Goal: Information Seeking & Learning: Understand process/instructions

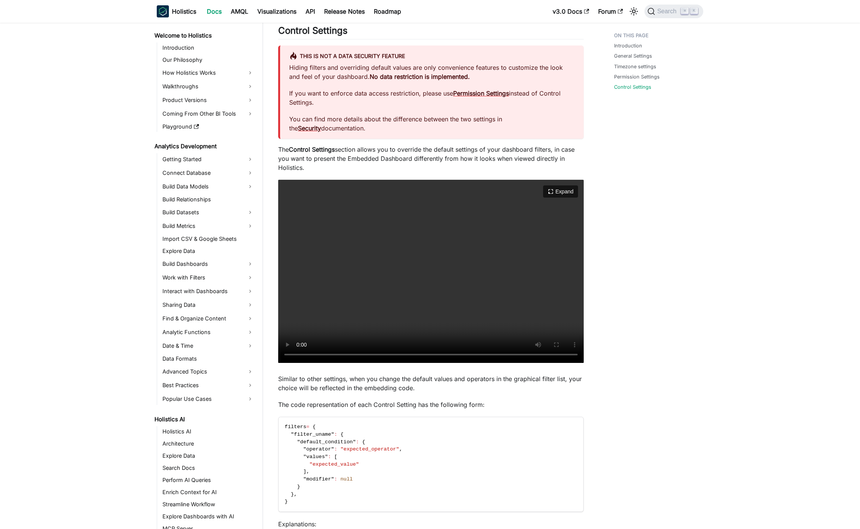
scroll to position [460, 0]
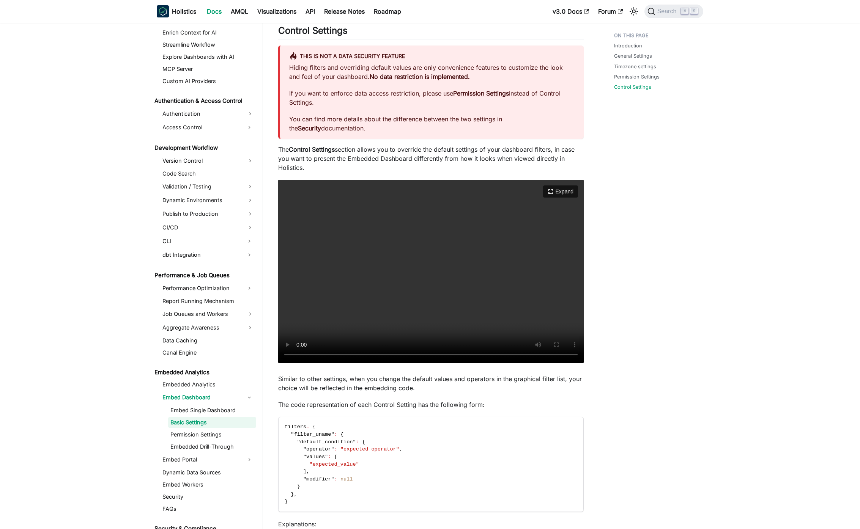
click at [380, 285] on video "Your browser does not support embedding video, but you can download it ." at bounding box center [430, 271] width 305 height 183
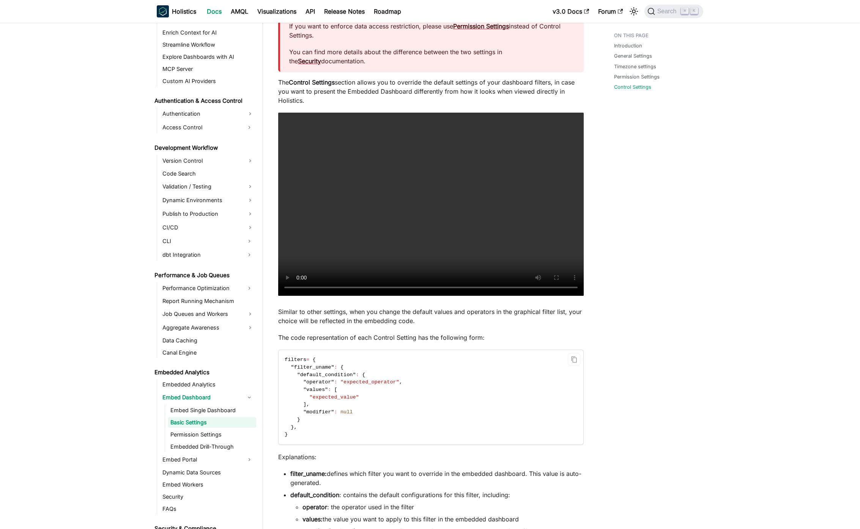
scroll to position [887, 0]
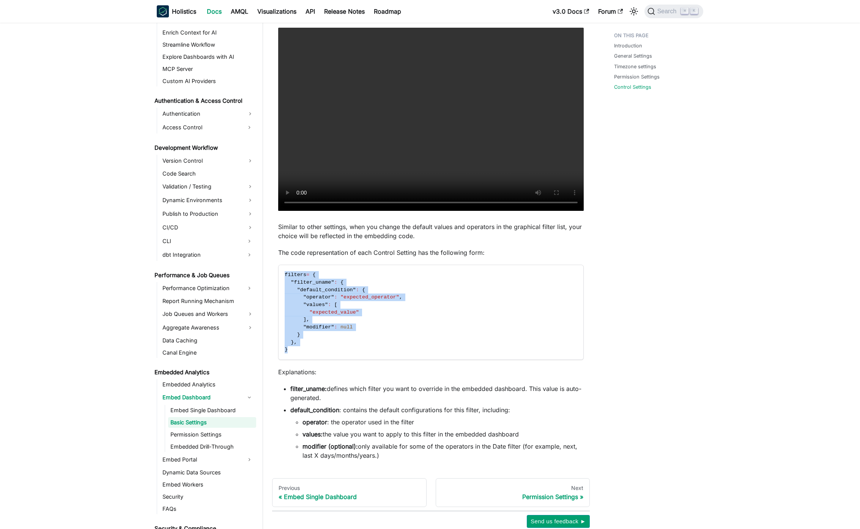
drag, startPoint x: 308, startPoint y: 349, endPoint x: 277, endPoint y: 278, distance: 77.3
copy code "filters = { "filter_uname" : { "default_condition" : { "operator" : "expected_o…"
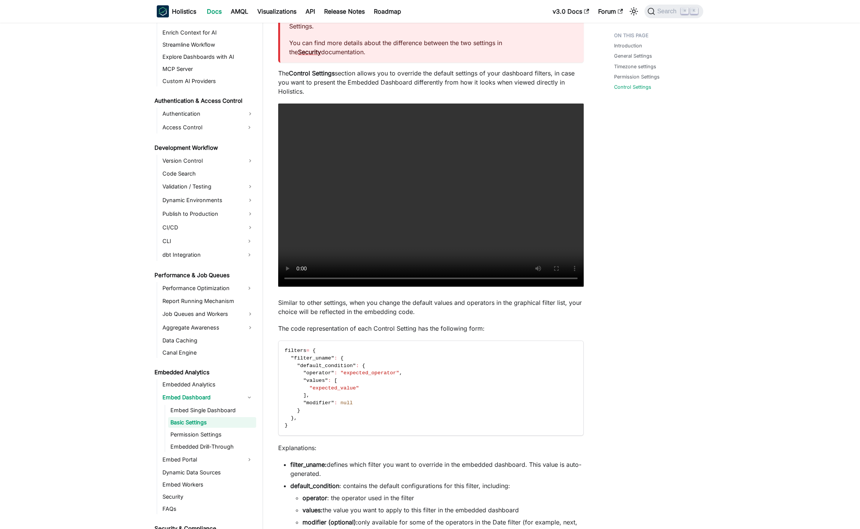
scroll to position [631, 0]
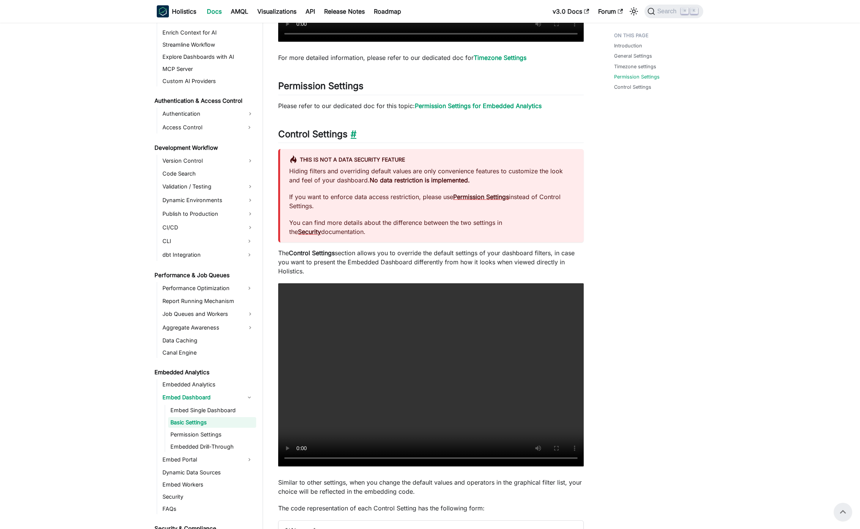
click at [356, 135] on link "​" at bounding box center [352, 134] width 9 height 11
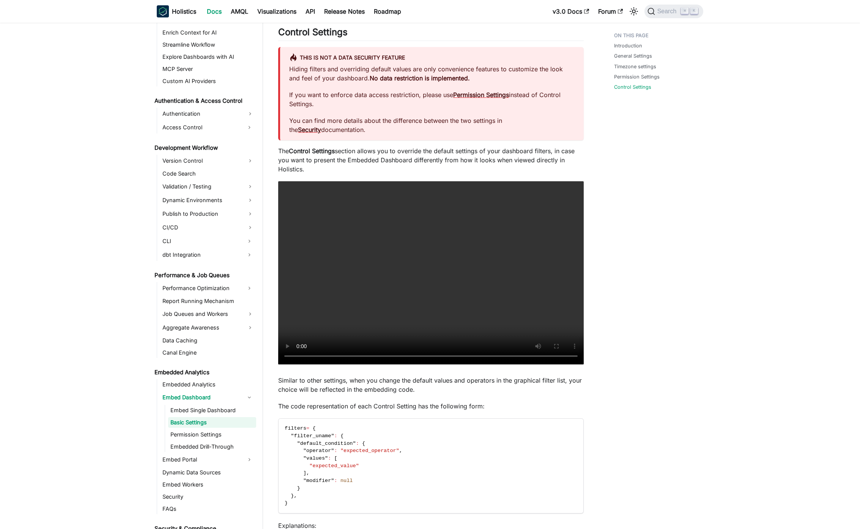
drag, startPoint x: 719, startPoint y: 373, endPoint x: 534, endPoint y: 411, distance: 188.8
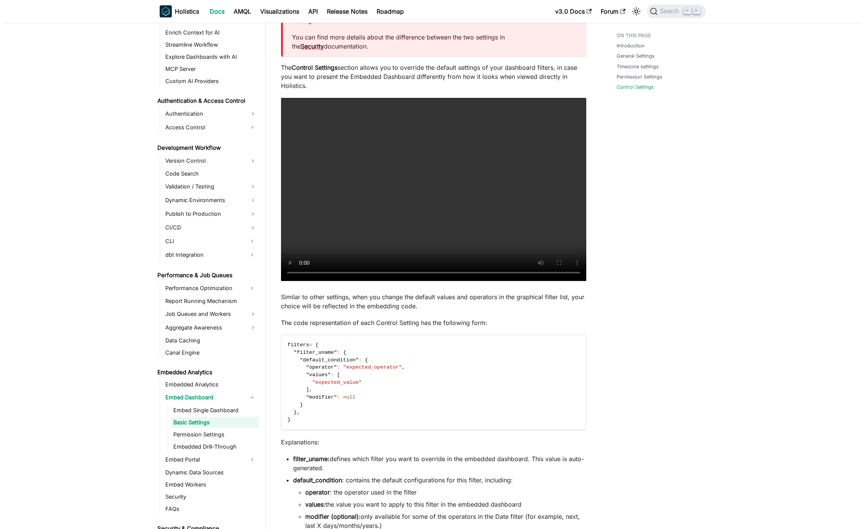
scroll to position [932, 0]
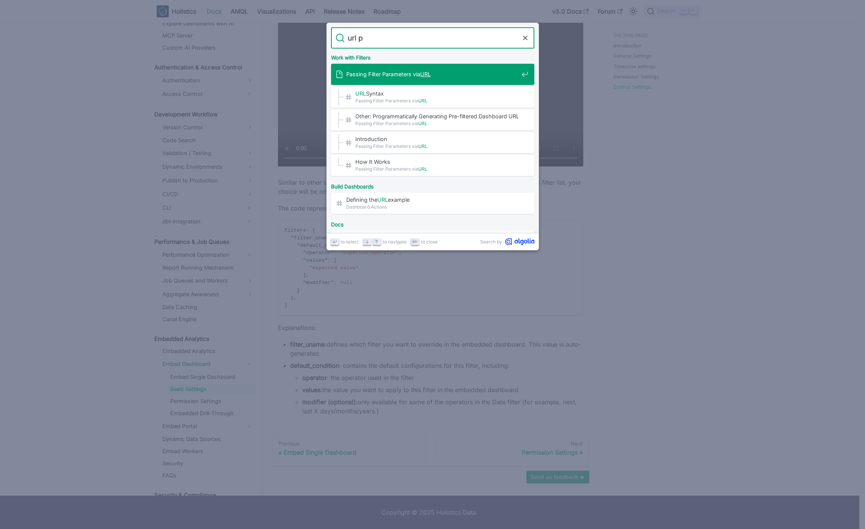
type input "url pa"
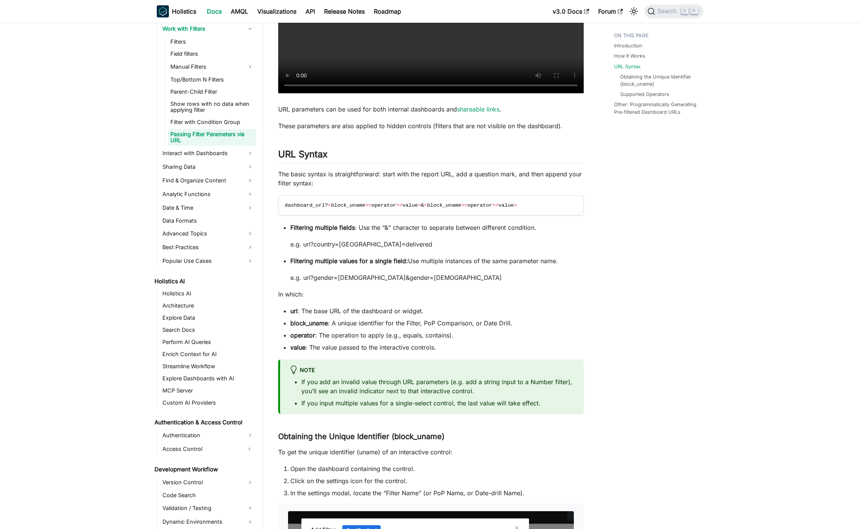
scroll to position [738, 0]
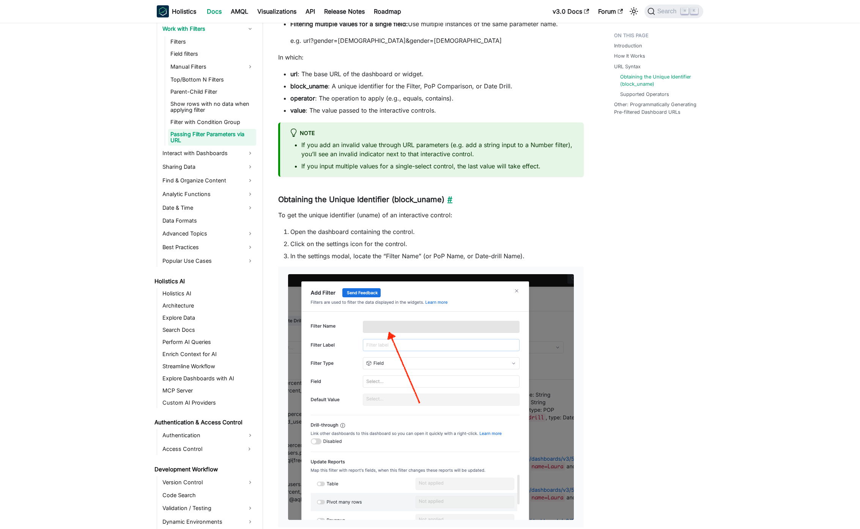
click at [452, 195] on link "​" at bounding box center [448, 199] width 8 height 9
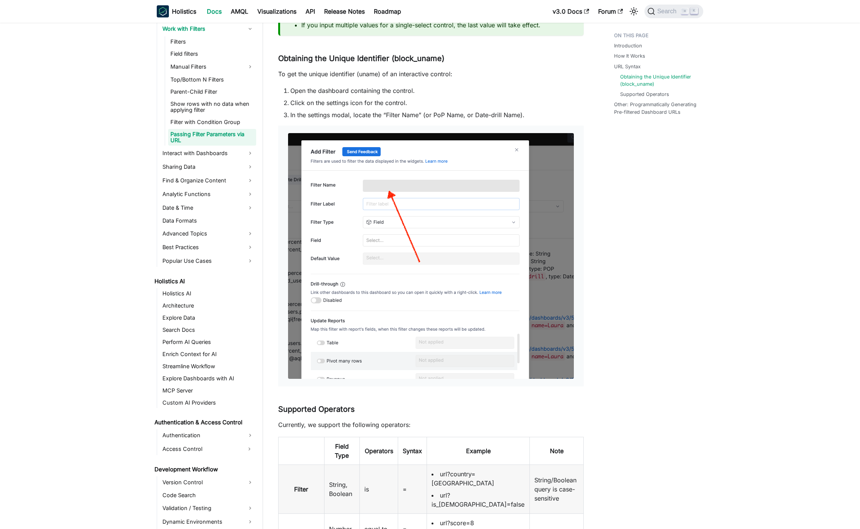
drag, startPoint x: 420, startPoint y: 297, endPoint x: 423, endPoint y: 299, distance: 3.9
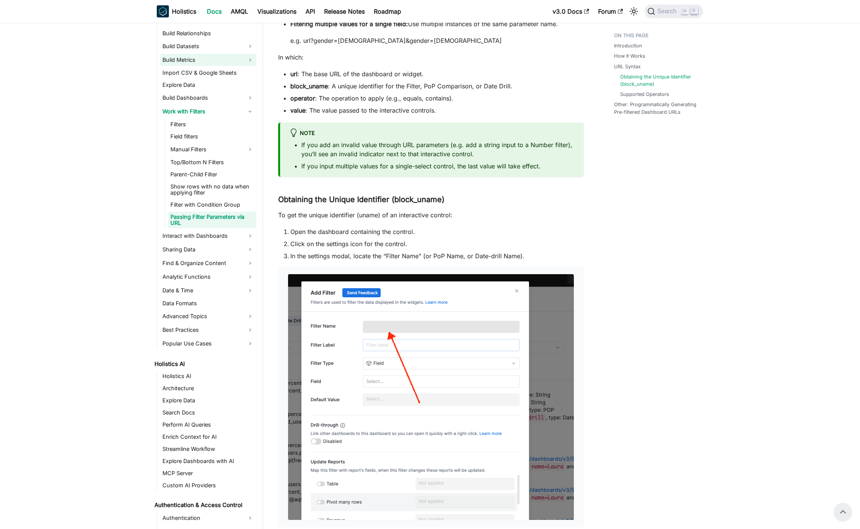
scroll to position [77, 0]
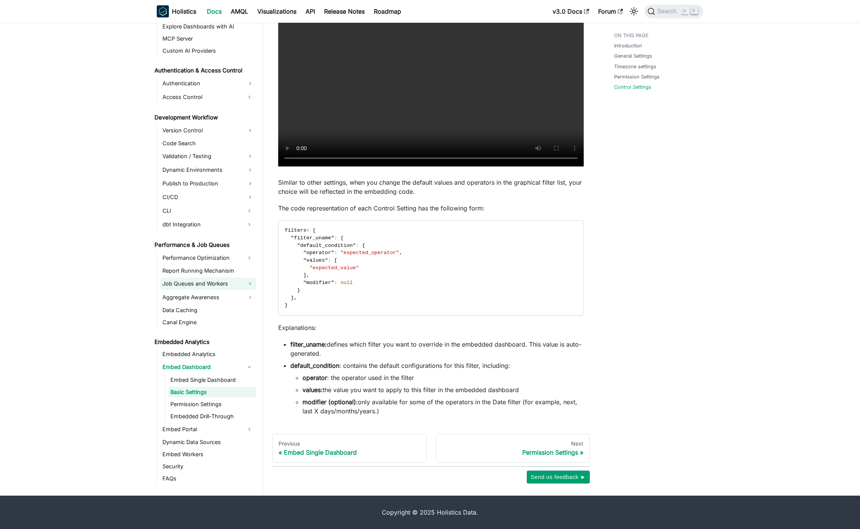
scroll to position [571, 0]
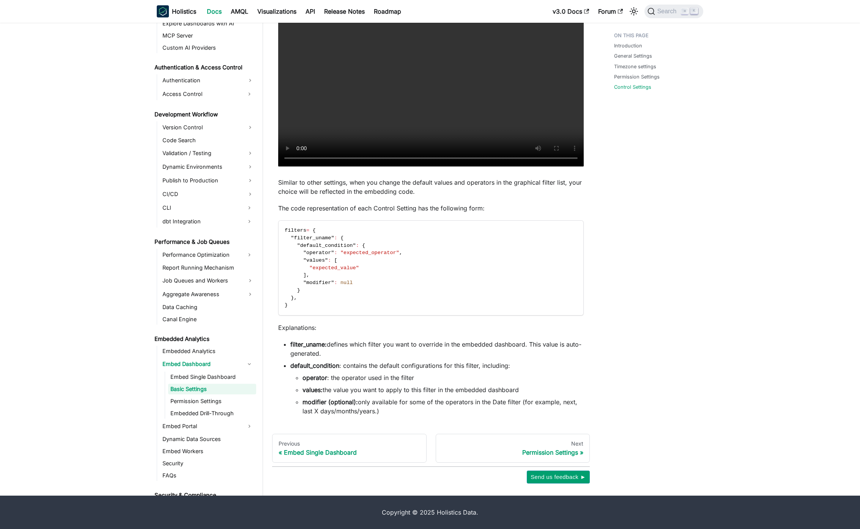
click at [222, 375] on link "Embed Single Dashboard" at bounding box center [212, 377] width 88 height 11
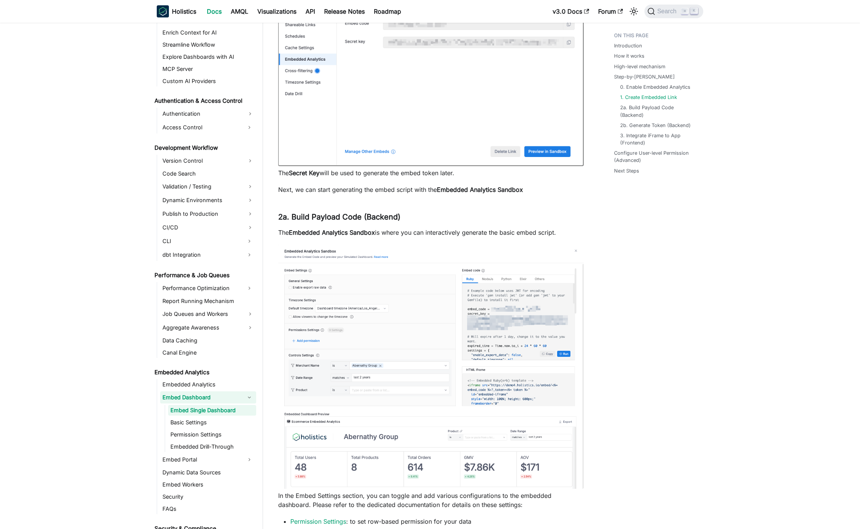
scroll to position [1321, 0]
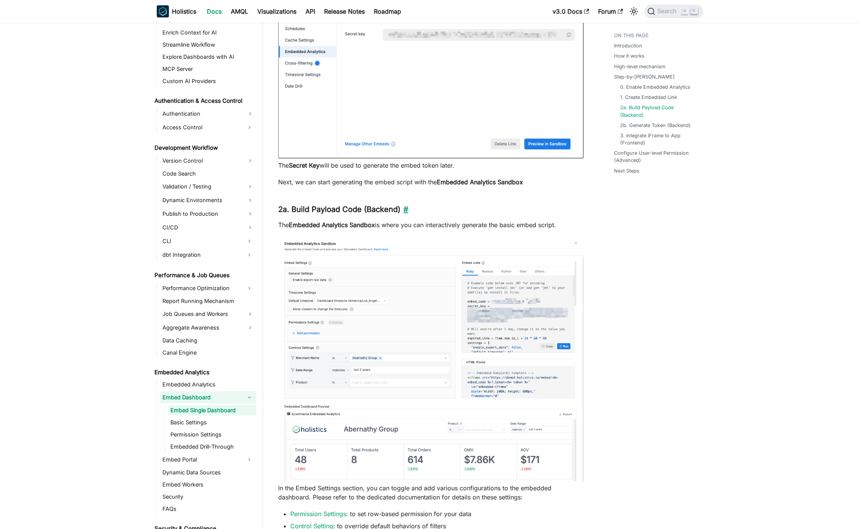
click at [408, 214] on link "​" at bounding box center [404, 209] width 8 height 9
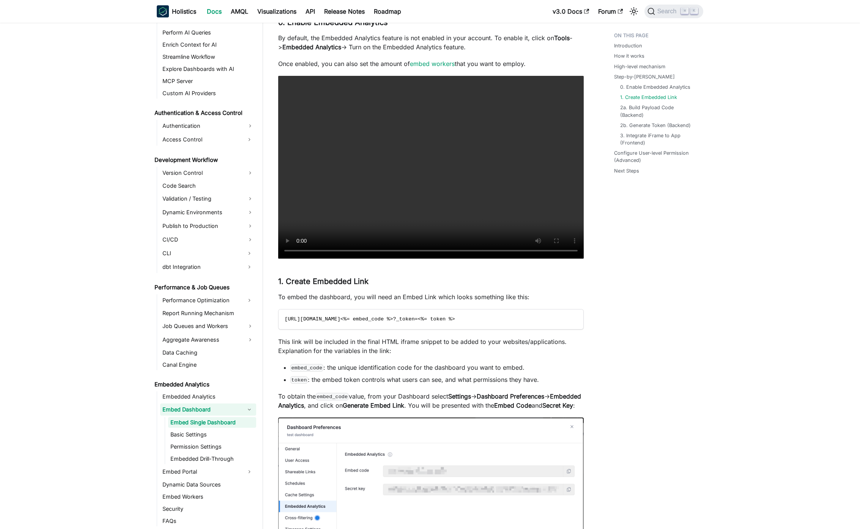
scroll to position [1236, 0]
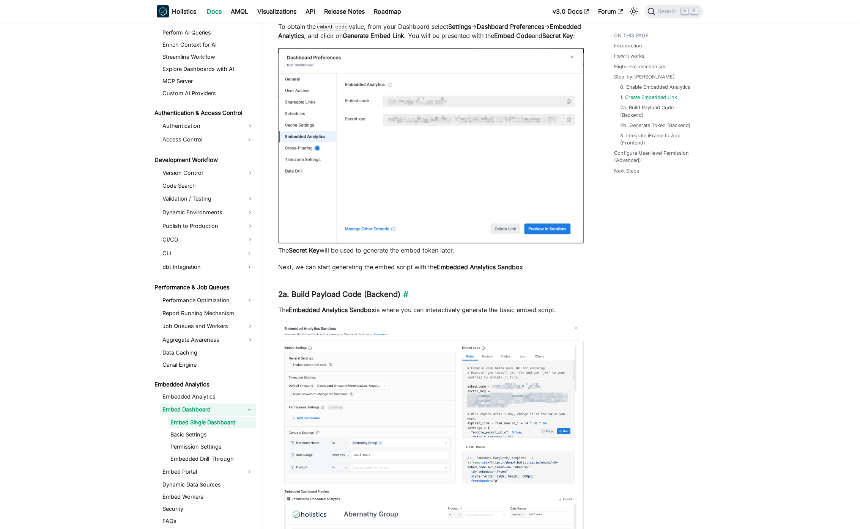
click at [406, 299] on link "​" at bounding box center [404, 294] width 8 height 9
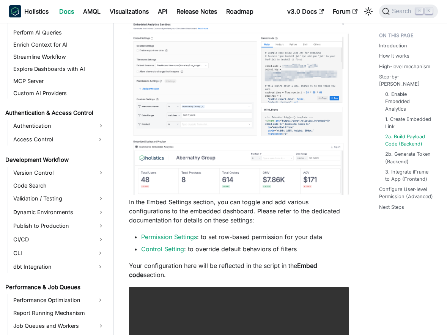
scroll to position [448, 0]
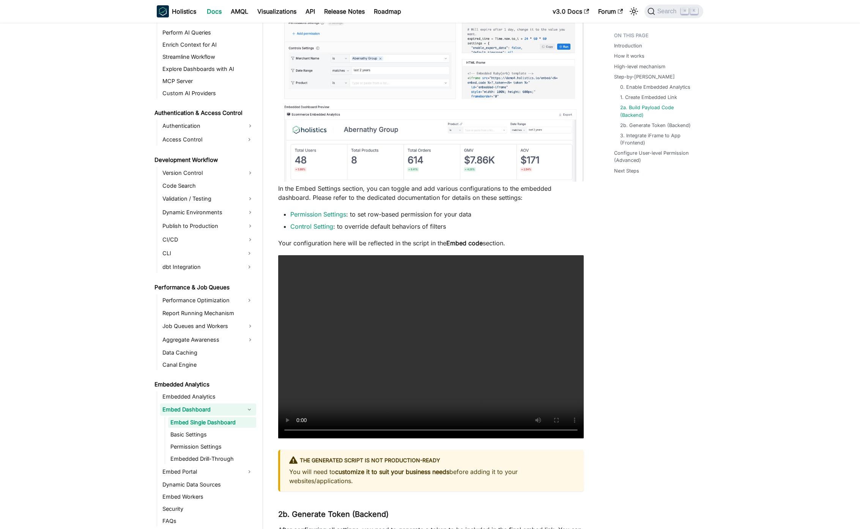
scroll to position [1886, 0]
